Goal: Transaction & Acquisition: Purchase product/service

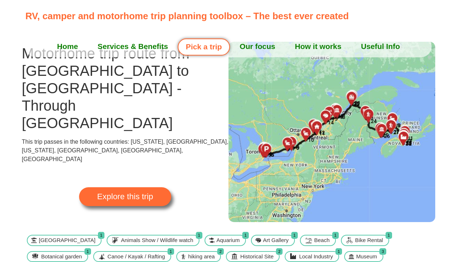
scroll to position [26, 0]
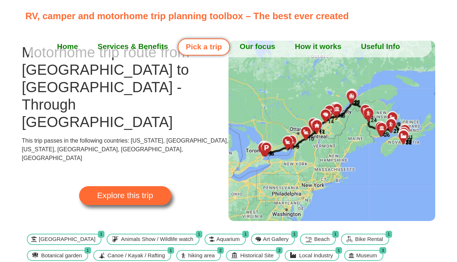
click at [139, 191] on span "Explore this trip" at bounding box center [125, 195] width 56 height 8
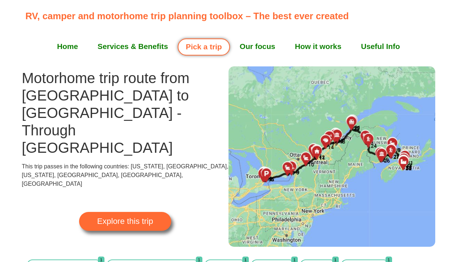
scroll to position [0, 0]
click at [113, 46] on link "Services & Benefits" at bounding box center [133, 46] width 90 height 18
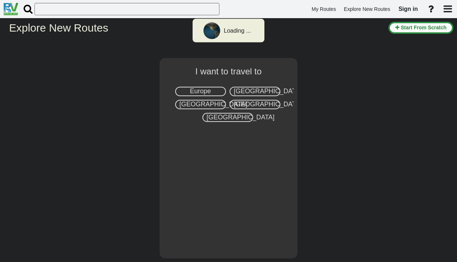
select select "number:8"
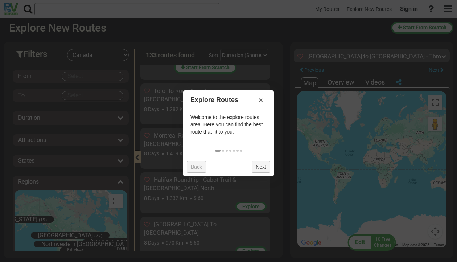
scroll to position [1105, 0]
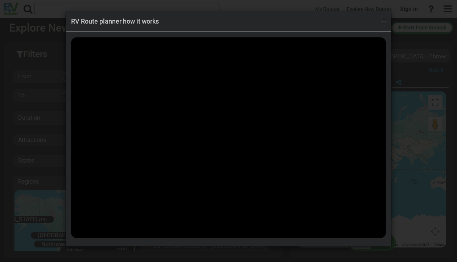
click at [384, 21] on span "×" at bounding box center [384, 19] width 4 height 9
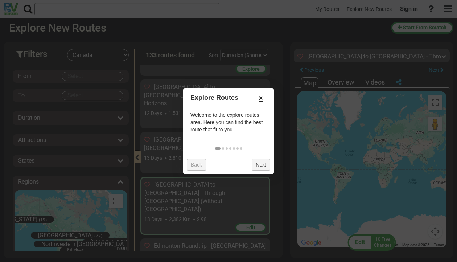
click at [260, 99] on link "×" at bounding box center [261, 98] width 12 height 12
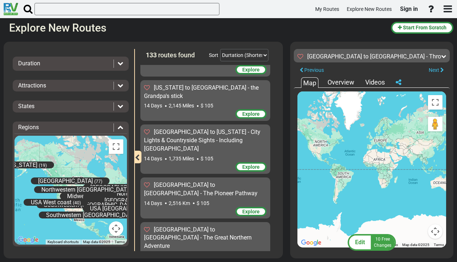
scroll to position [0, 0]
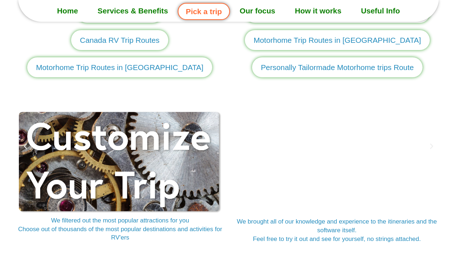
scroll to position [932, 0]
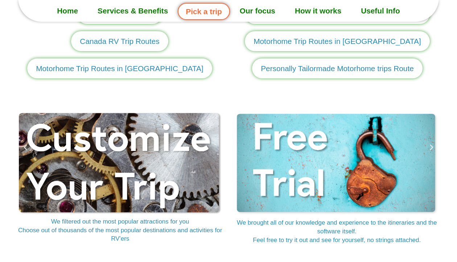
click at [113, 42] on span "Canada RV Trip Routes" at bounding box center [119, 41] width 79 height 11
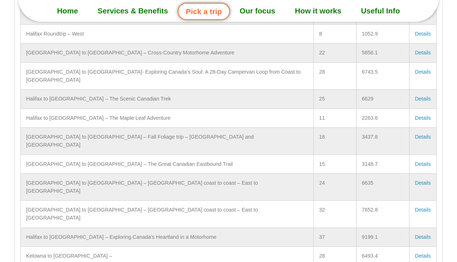
scroll to position [1256, 0]
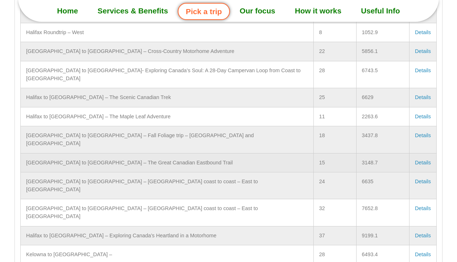
click at [419, 160] on link "Details" at bounding box center [423, 163] width 16 height 6
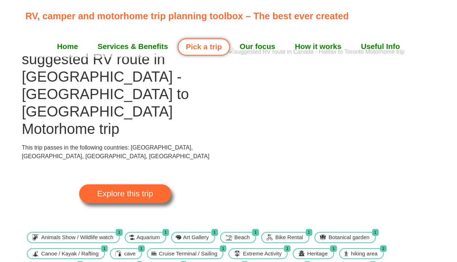
scroll to position [21, 0]
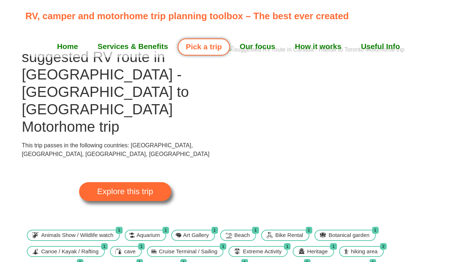
click at [148, 182] on link "Explore this trip" at bounding box center [125, 191] width 92 height 19
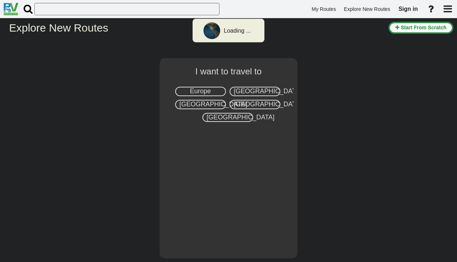
select select "number:8"
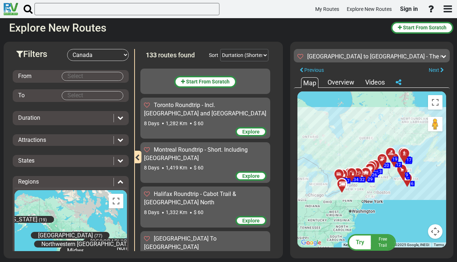
scroll to position [1791, 0]
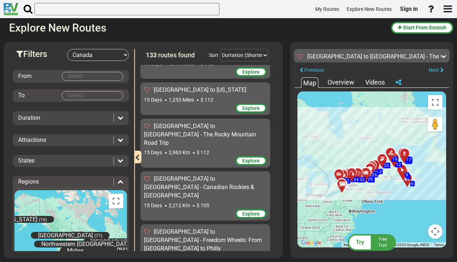
click at [380, 243] on span "Free Trail" at bounding box center [382, 241] width 9 height 11
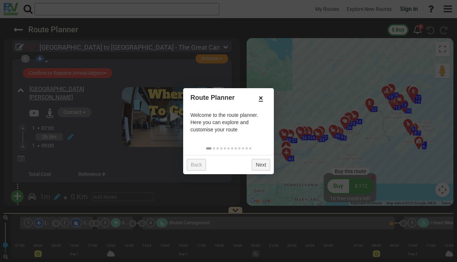
click at [261, 98] on link "×" at bounding box center [261, 98] width 12 height 12
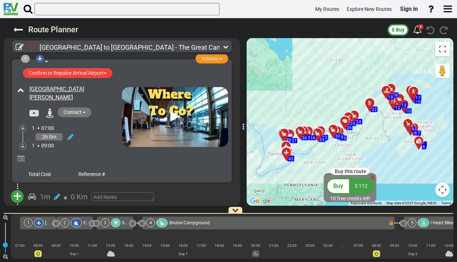
click at [446, 12] on icon "button" at bounding box center [447, 9] width 8 height 10
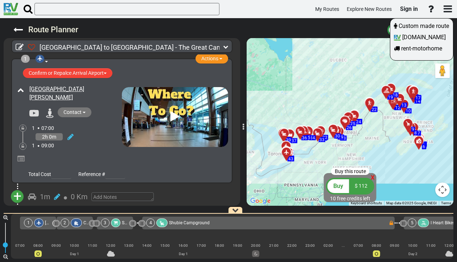
click at [372, 32] on div at bounding box center [228, 131] width 457 height 262
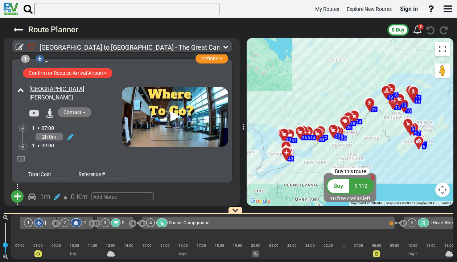
click at [371, 177] on span "x" at bounding box center [373, 176] width 4 height 9
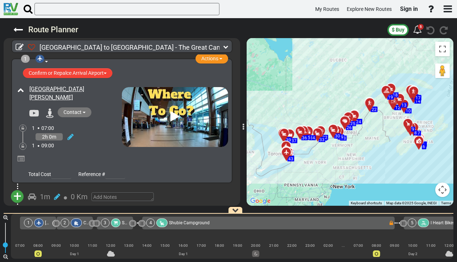
click at [448, 4] on icon "button" at bounding box center [447, 9] width 8 height 10
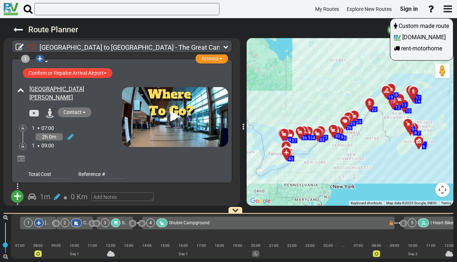
click at [225, 9] on div at bounding box center [228, 131] width 457 height 262
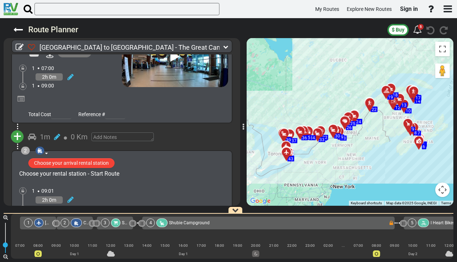
scroll to position [60, 0]
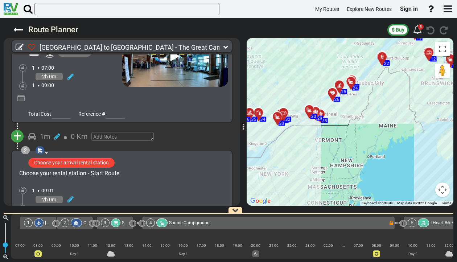
click at [313, 116] on span "30" at bounding box center [313, 116] width 5 height 5
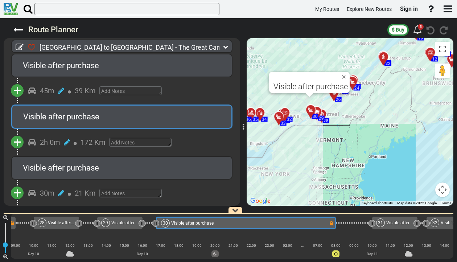
scroll to position [0, 0]
click at [405, 32] on button "$ Buy" at bounding box center [397, 30] width 21 height 12
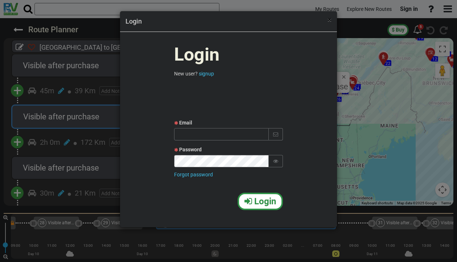
click at [327, 21] on span "×" at bounding box center [329, 19] width 4 height 9
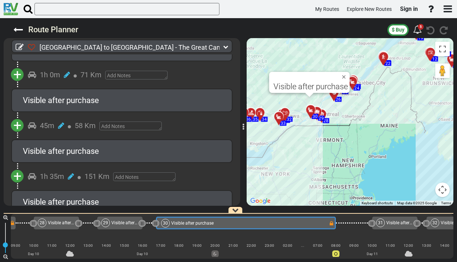
scroll to position [2168, 0]
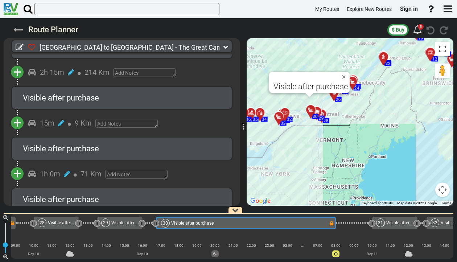
click at [19, 30] on icon at bounding box center [17, 29] width 9 height 9
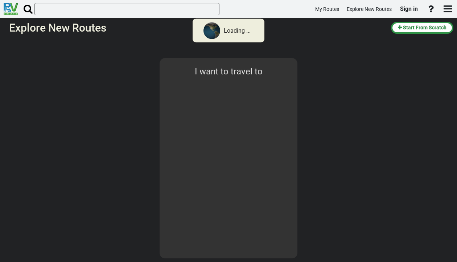
select select "number:8"
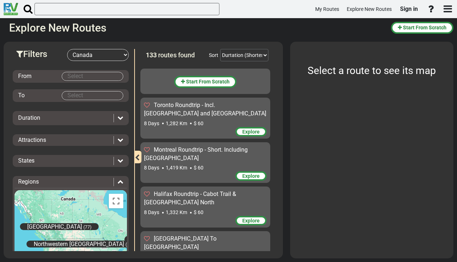
click at [83, 76] on body "My Routes Explore New Routes Sign in ×" at bounding box center [228, 131] width 457 height 262
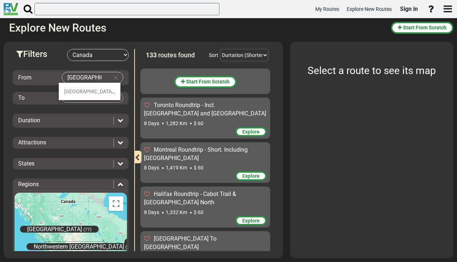
type input "[GEOGRAPHIC_DATA]"
click at [74, 98] on body "My Routes Explore New Routes Sign in ×" at bounding box center [228, 131] width 457 height 262
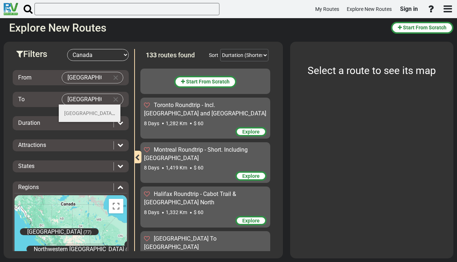
click at [114, 114] on span "(13)" at bounding box center [118, 113] width 9 height 6
type input "[GEOGRAPHIC_DATA]"
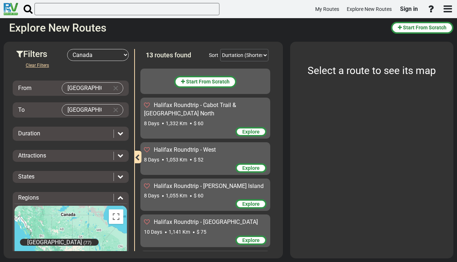
click at [116, 129] on div at bounding box center [118, 133] width 10 height 8
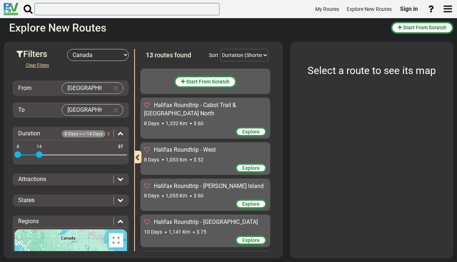
drag, startPoint x: 122, startPoint y: 150, endPoint x: 41, endPoint y: 153, distance: 81.3
click at [41, 153] on span at bounding box center [39, 154] width 7 height 7
drag, startPoint x: 18, startPoint y: 154, endPoint x: 32, endPoint y: 155, distance: 13.8
click at [32, 155] on span at bounding box center [32, 154] width 7 height 7
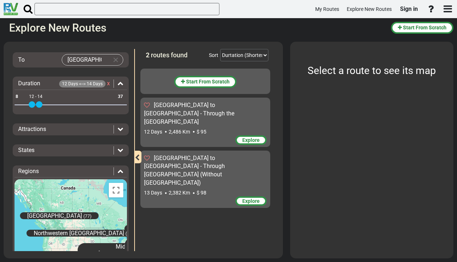
click at [247, 198] on span "Explore" at bounding box center [250, 201] width 17 height 6
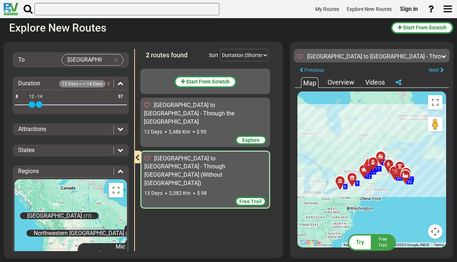
click at [382, 244] on span "Free Trail" at bounding box center [382, 241] width 9 height 11
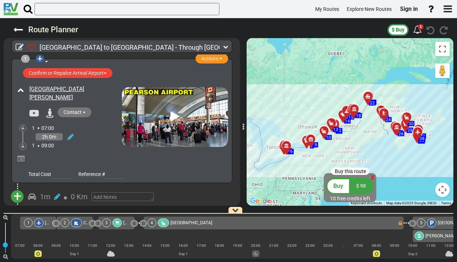
click at [358, 183] on span "$ 98" at bounding box center [361, 186] width 10 height 6
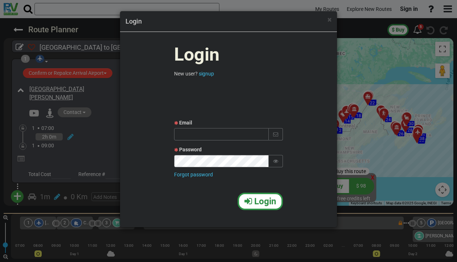
click at [222, 96] on div "Sign in with Google. Opens in new tab" at bounding box center [228, 97] width 109 height 16
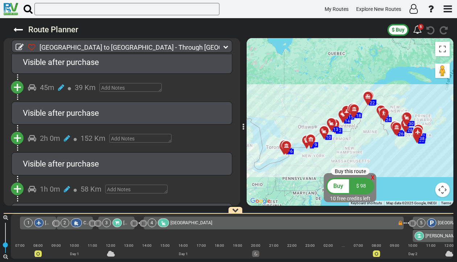
scroll to position [1633, 0]
click at [362, 188] on div "$ 98" at bounding box center [361, 186] width 24 height 14
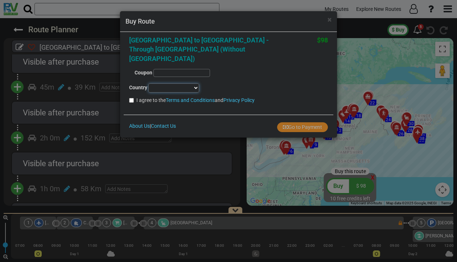
click at [193, 83] on select "Afghanistan Albania Algeria American Samoa Andorra Angola Anguilla Antigua & Ba…" at bounding box center [173, 87] width 51 height 9
select select "string:CA"
click at [132, 98] on input "I agree to the Terms and Conditions and Privacy Policy" at bounding box center [131, 100] width 5 height 5
checkbox input "true"
click at [290, 122] on button "Go to Payment" at bounding box center [302, 127] width 51 height 10
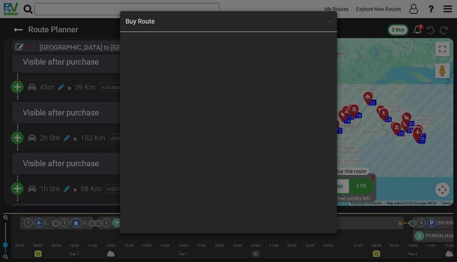
click at [331, 20] on span "×" at bounding box center [329, 19] width 4 height 9
